Goal: Find specific page/section: Find specific page/section

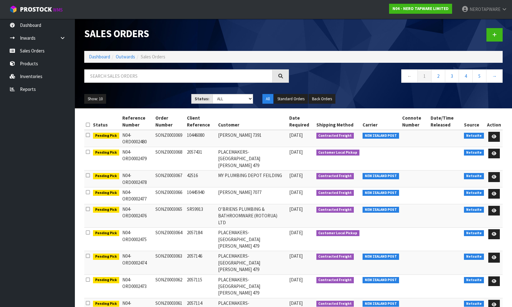
scroll to position [17, 0]
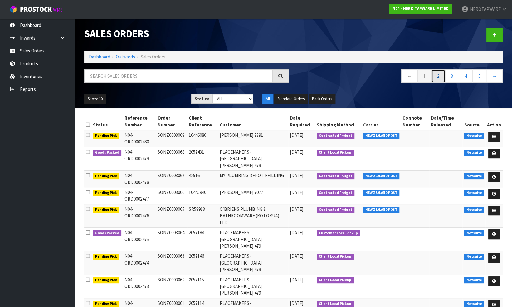
click at [438, 78] on link "2" at bounding box center [438, 75] width 14 height 13
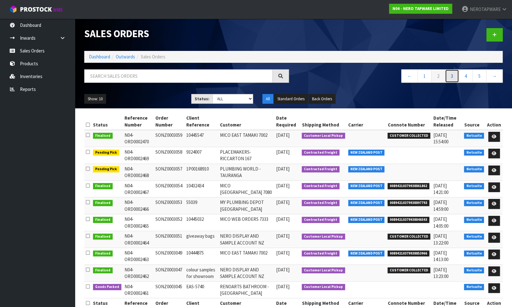
click at [451, 77] on link "3" at bounding box center [452, 75] width 14 height 13
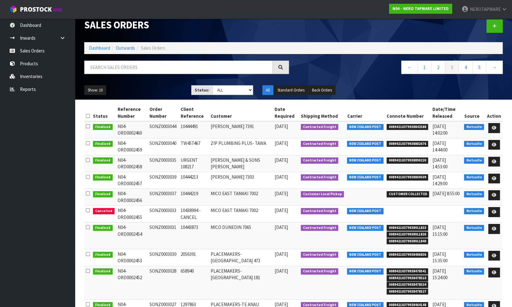
scroll to position [44, 0]
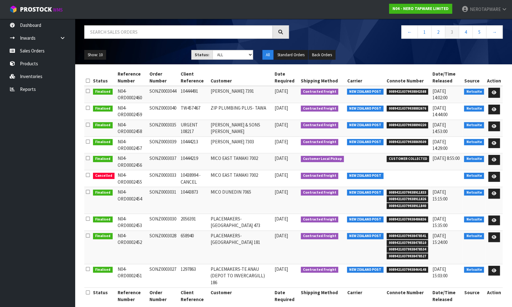
click at [401, 234] on span "00894210379938478541" at bounding box center [407, 236] width 42 height 6
copy span "00894210379938478541"
